Goal: Use online tool/utility: Utilize a website feature to perform a specific function

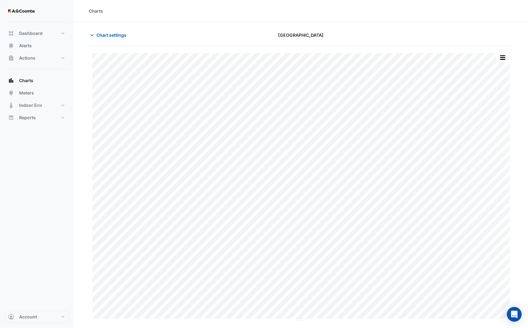
drag, startPoint x: 473, startPoint y: 5, endPoint x: 247, endPoint y: 10, distance: 225.2
click at [247, 10] on div "Charts" at bounding box center [301, 11] width 425 height 6
click at [93, 35] on icon "button" at bounding box center [92, 35] width 6 height 6
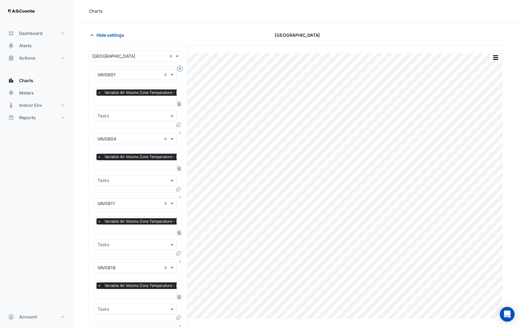
click at [179, 68] on button "Close" at bounding box center [180, 69] width 4 height 4
click at [179, 131] on button "Close" at bounding box center [180, 133] width 4 height 4
click at [179, 68] on button "Close" at bounding box center [180, 69] width 4 height 4
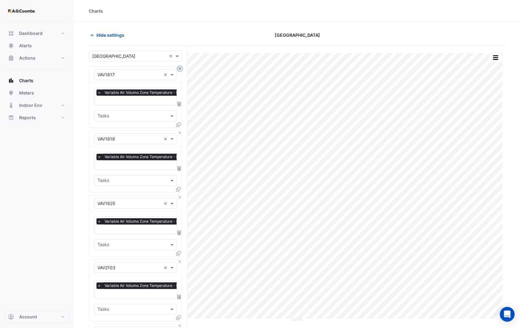
click at [179, 68] on button "Close" at bounding box center [180, 69] width 4 height 4
click at [179, 131] on button "Close" at bounding box center [180, 133] width 4 height 4
click at [179, 68] on button "Close" at bounding box center [180, 69] width 4 height 4
click at [179, 131] on button "Close" at bounding box center [180, 133] width 4 height 4
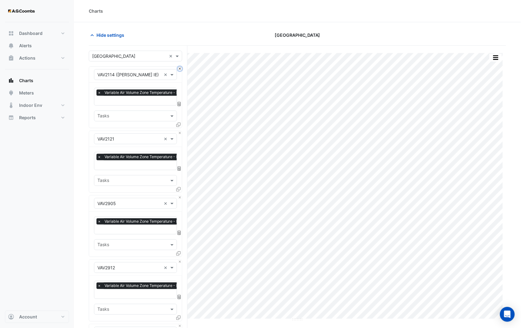
click at [179, 68] on button "Close" at bounding box center [180, 69] width 4 height 4
click at [179, 131] on button "Close" at bounding box center [180, 133] width 4 height 4
click at [179, 68] on button "Close" at bounding box center [180, 69] width 4 height 4
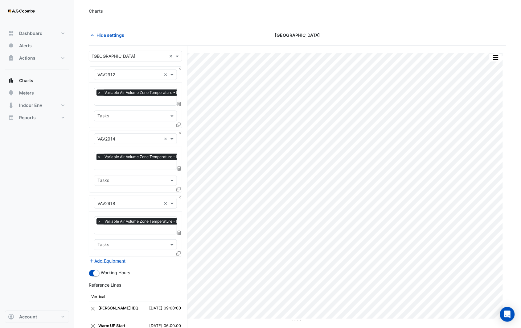
click at [179, 68] on button "Close" at bounding box center [180, 69] width 4 height 4
click at [179, 131] on button "Close" at bounding box center [180, 133] width 4 height 4
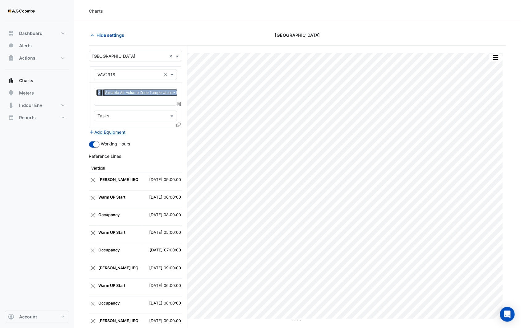
click at [179, 68] on div "Equipment × VAV2918 ×" at bounding box center [135, 75] width 93 height 16
click at [179, 71] on div "Equipment × VAV2918 ×" at bounding box center [135, 75] width 93 height 16
drag, startPoint x: 179, startPoint y: 71, endPoint x: 162, endPoint y: 76, distance: 17.6
click at [161, 77] on div "Equipment × VAV2918" at bounding box center [127, 74] width 67 height 6
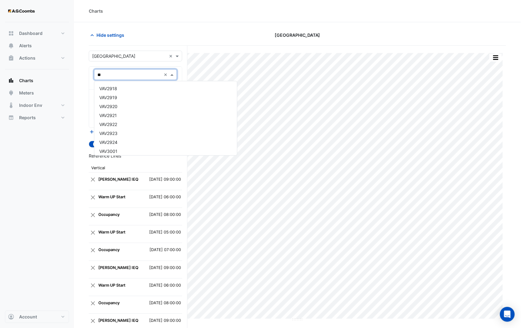
scroll to position [190, 0]
type input "***"
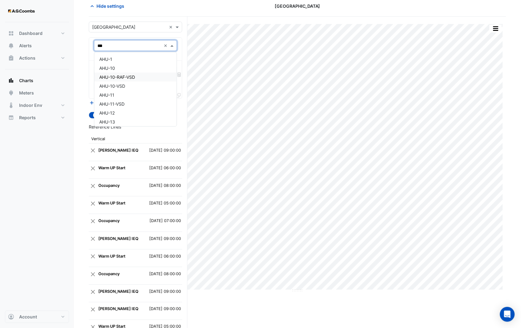
scroll to position [0, 0]
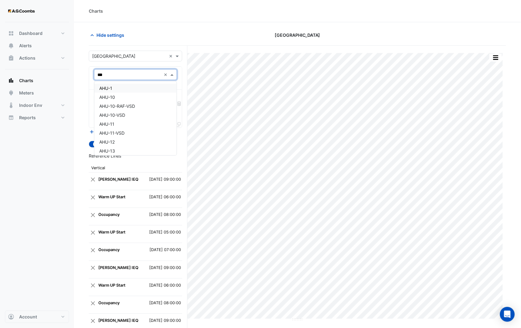
click at [121, 88] on div "AHU-1" at bounding box center [135, 88] width 82 height 9
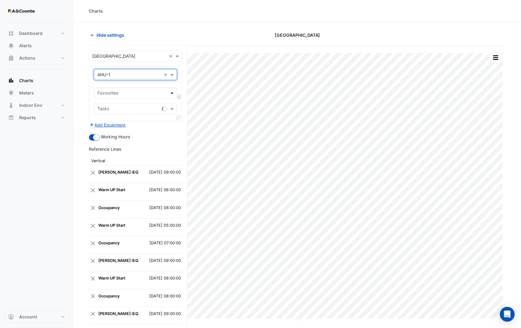
click at [173, 96] on span at bounding box center [173, 93] width 8 height 6
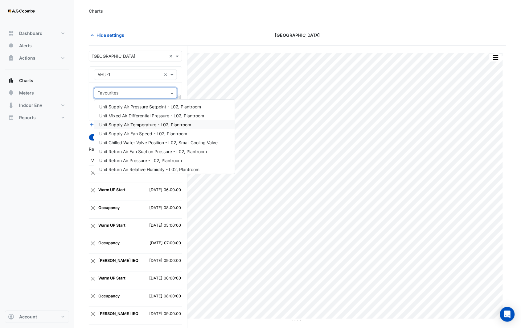
click at [163, 124] on span "Unit Supply Air Temperature - L02, Plantroom" at bounding box center [145, 124] width 92 height 5
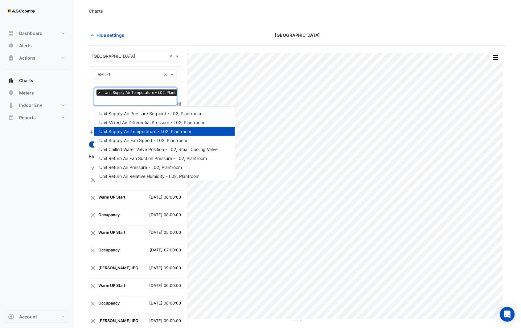
click at [151, 103] on input "text" at bounding box center [142, 101] width 90 height 6
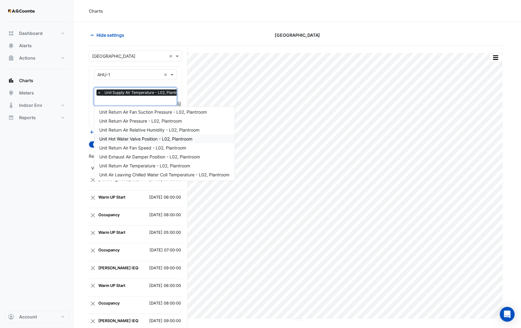
click at [152, 138] on span "Unit Hot Water Valve Position - L02, Plantroom" at bounding box center [145, 138] width 93 height 5
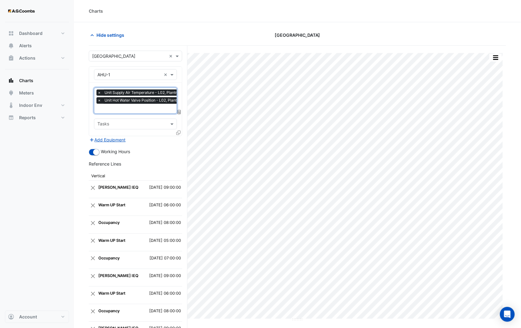
click at [147, 109] on input "text" at bounding box center [143, 109] width 92 height 6
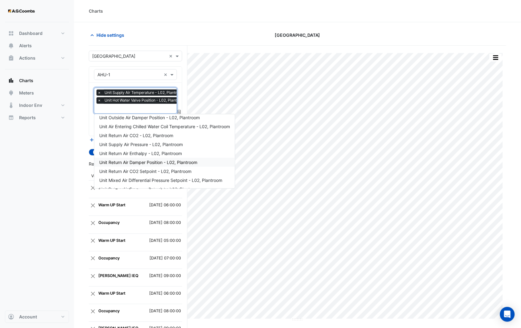
scroll to position [213, 0]
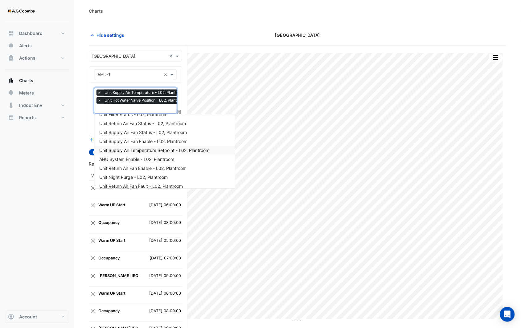
click at [174, 151] on span "Unit Supply Air Temperature Setpoint - L02, Plantroom" at bounding box center [154, 149] width 110 height 5
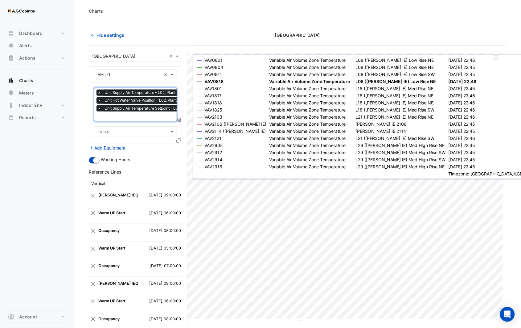
click at [180, 140] on icon at bounding box center [178, 140] width 4 height 4
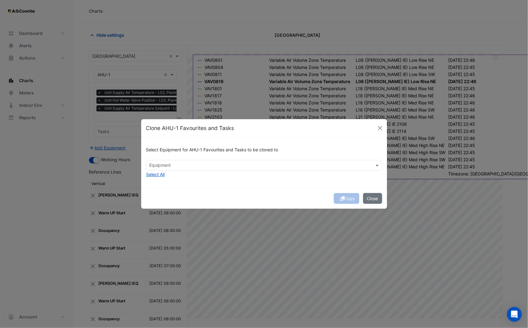
click at [172, 168] on input "text" at bounding box center [261, 166] width 222 height 6
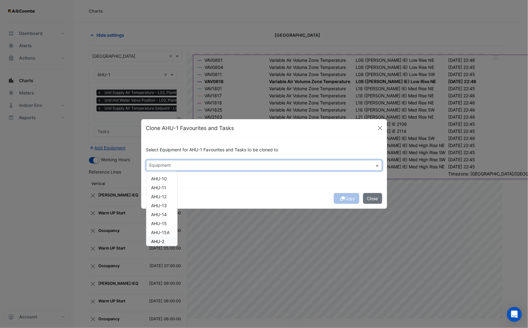
click at [165, 237] on div "AHU-2" at bounding box center [162, 241] width 31 height 9
click at [241, 199] on div "Copy Close" at bounding box center [264, 198] width 246 height 21
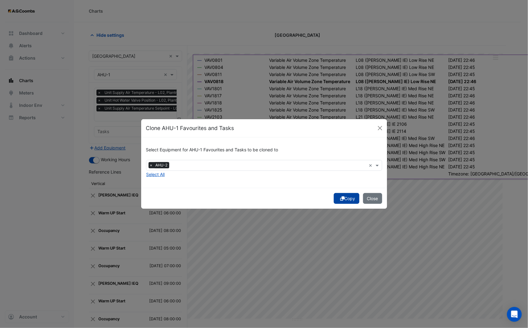
click at [344, 198] on button "Copy" at bounding box center [347, 198] width 26 height 11
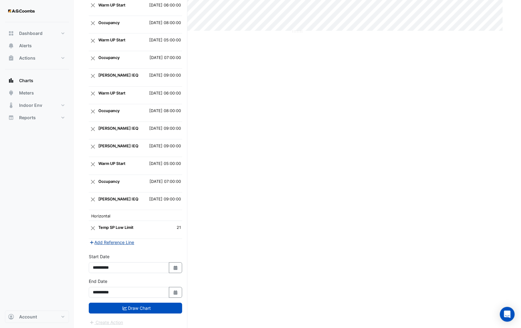
scroll to position [292, 0]
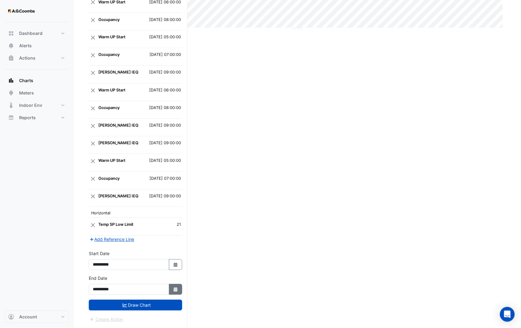
click at [178, 287] on icon "Select Date" at bounding box center [176, 289] width 6 height 4
select select "*"
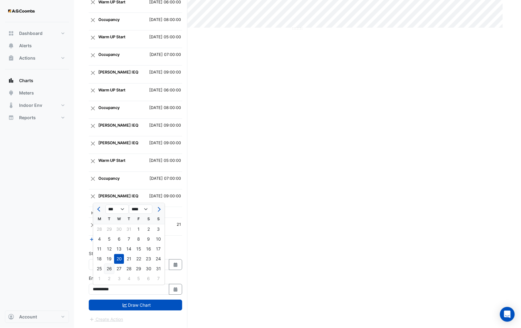
click at [108, 265] on div "26" at bounding box center [109, 269] width 10 height 10
type input "**********"
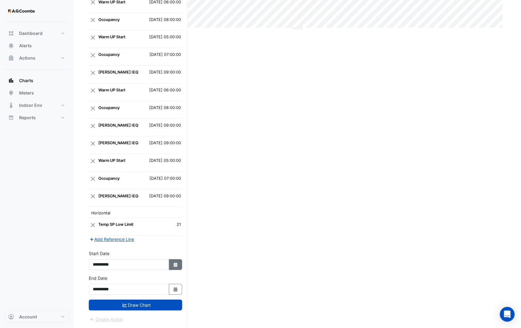
drag, startPoint x: 175, startPoint y: 266, endPoint x: 168, endPoint y: 257, distance: 10.8
click at [175, 266] on icon "button" at bounding box center [176, 264] width 4 height 4
select select "*"
select select "****"
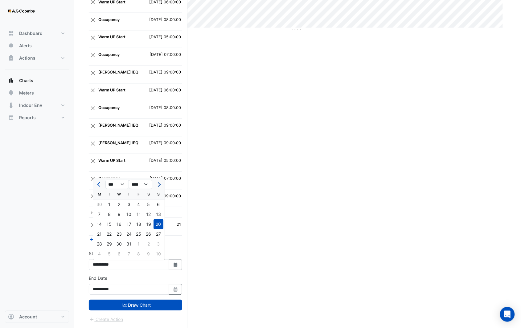
click at [158, 182] on span "Next month" at bounding box center [158, 184] width 5 height 5
select select "*"
click at [101, 229] on div "18" at bounding box center [99, 234] width 10 height 10
type input "**********"
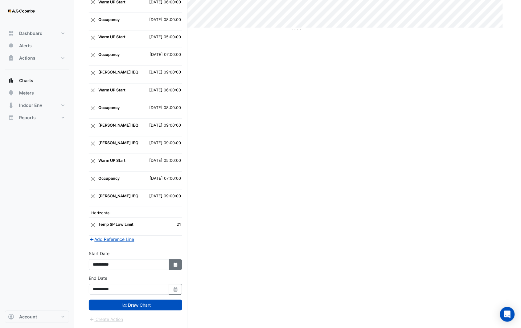
click at [175, 261] on button "Select Date" at bounding box center [176, 264] width 14 height 11
select select "*"
select select "****"
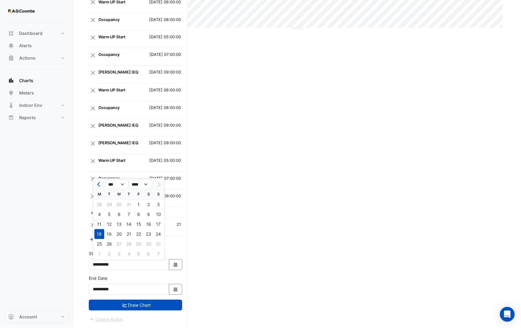
click at [100, 224] on div "11" at bounding box center [99, 224] width 10 height 10
type input "**********"
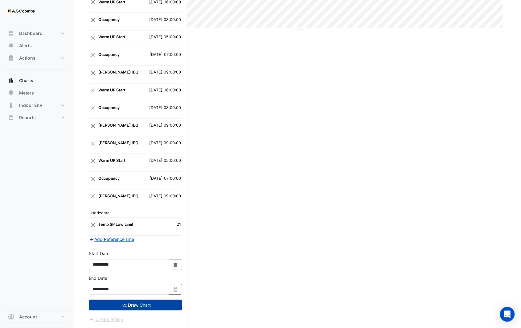
click at [128, 305] on button "Draw Chart" at bounding box center [135, 305] width 93 height 11
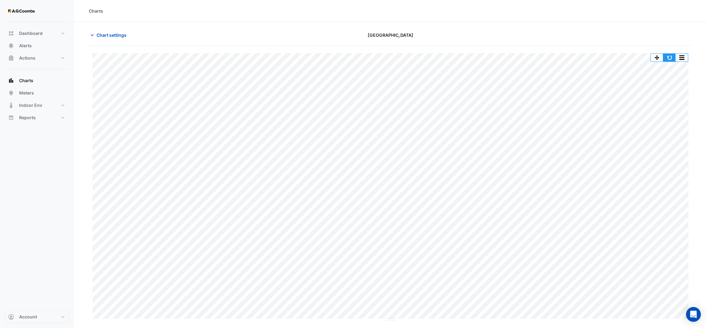
click at [528, 56] on button "button" at bounding box center [669, 58] width 12 height 8
click at [94, 34] on icon "button" at bounding box center [92, 35] width 6 height 6
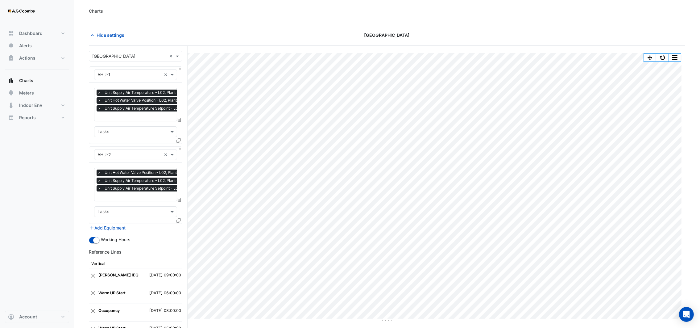
click at [161, 116] on input "text" at bounding box center [150, 117] width 106 height 6
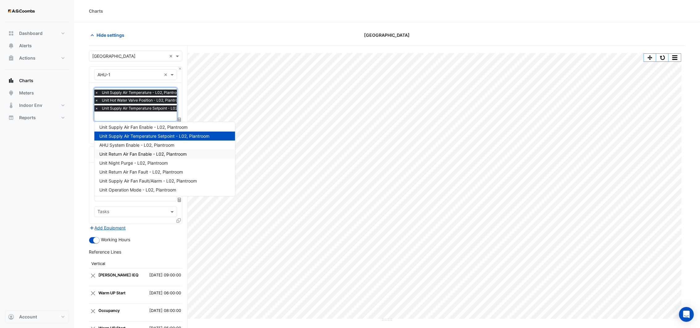
scroll to position [96, 0]
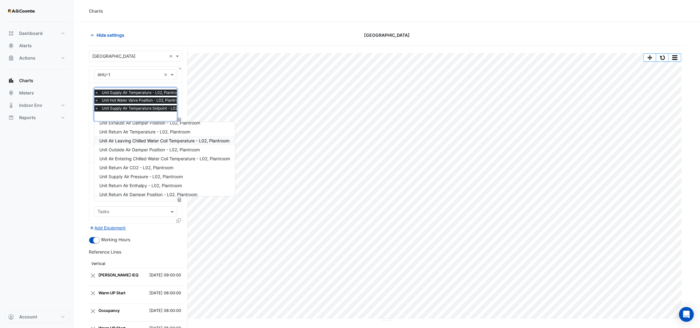
click at [154, 141] on span "Unit Air Leaving Chilled Water Coil Temperature - L02, Plantroom" at bounding box center [164, 140] width 130 height 5
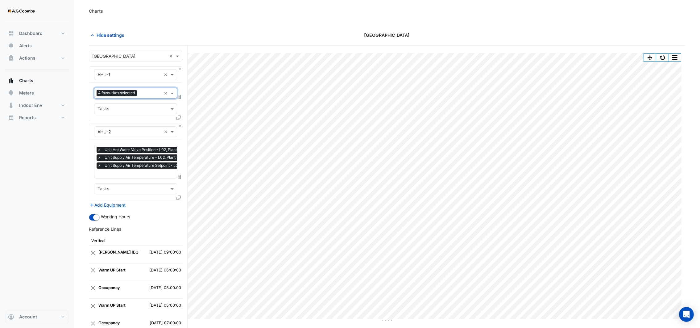
scroll to position [0, 0]
click at [150, 175] on input "text" at bounding box center [150, 174] width 106 height 6
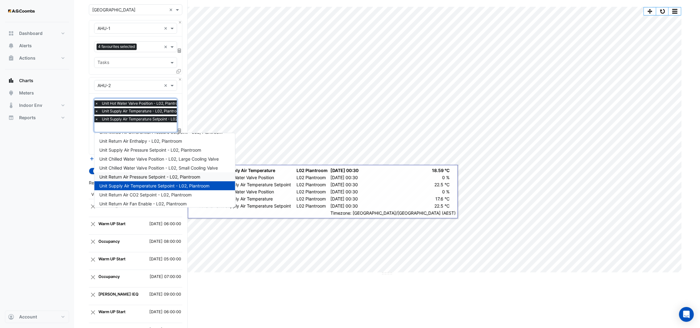
scroll to position [96, 0]
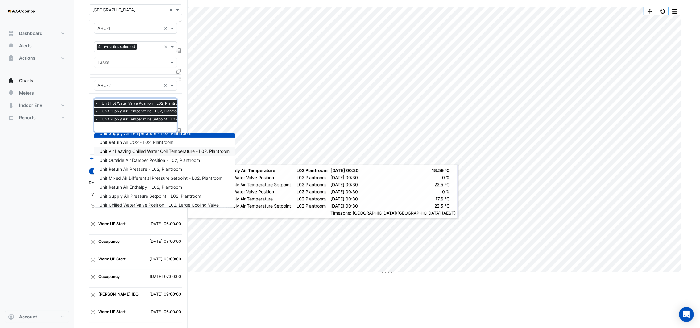
click at [149, 152] on span "Unit Air Leaving Chilled Water Coil Temperature - L02, Plantroom" at bounding box center [164, 150] width 130 height 5
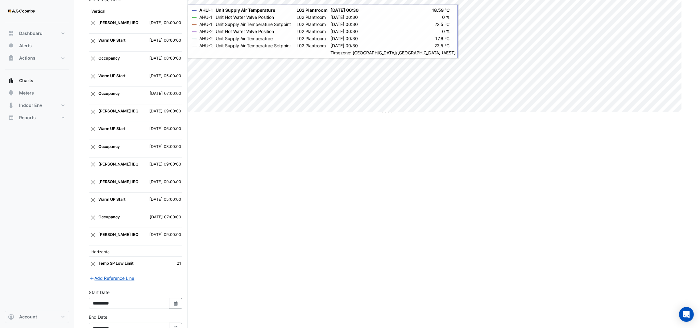
scroll to position [248, 0]
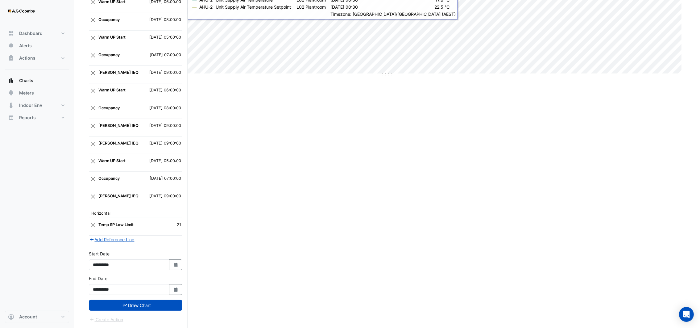
click at [157, 301] on button "Draw Chart" at bounding box center [135, 305] width 93 height 11
